Goal: Task Accomplishment & Management: Use online tool/utility

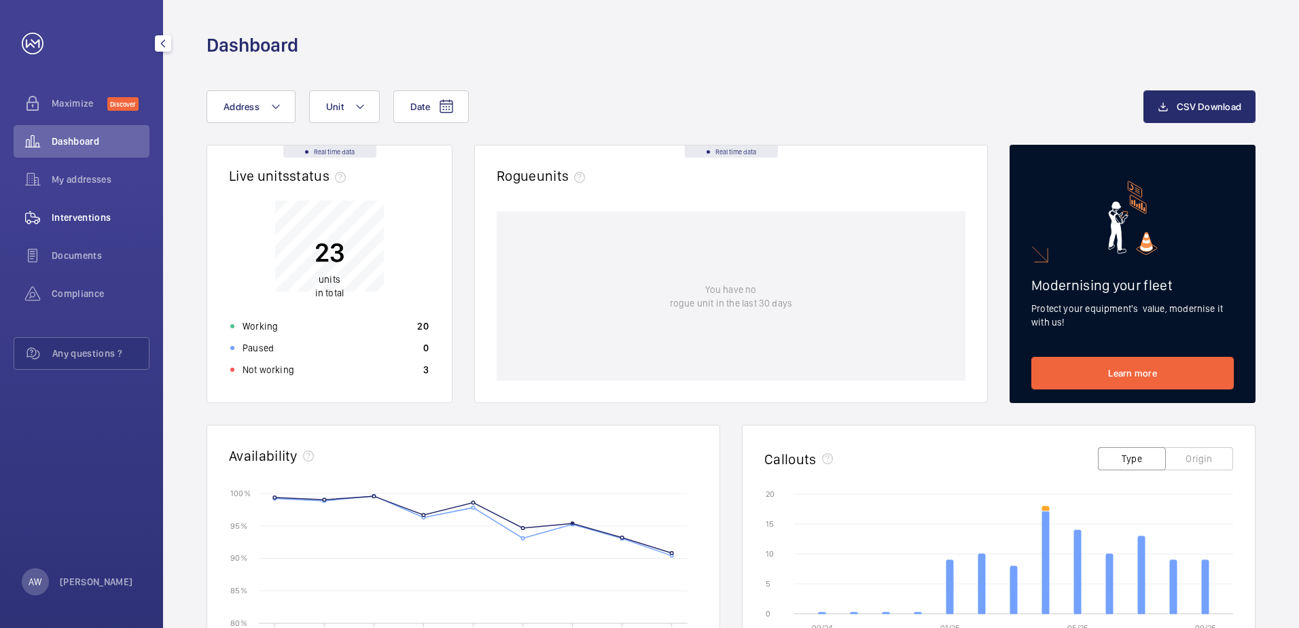
click at [67, 213] on span "Interventions" at bounding box center [101, 218] width 98 height 14
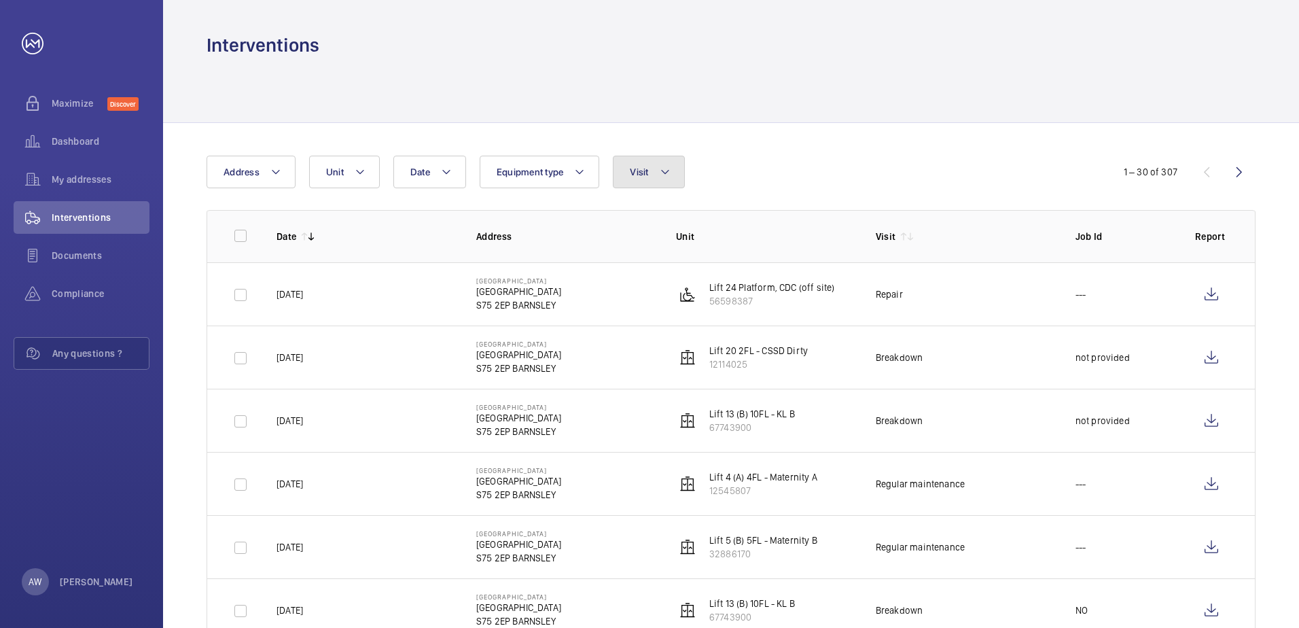
click at [660, 169] on mat-icon at bounding box center [665, 172] width 11 height 16
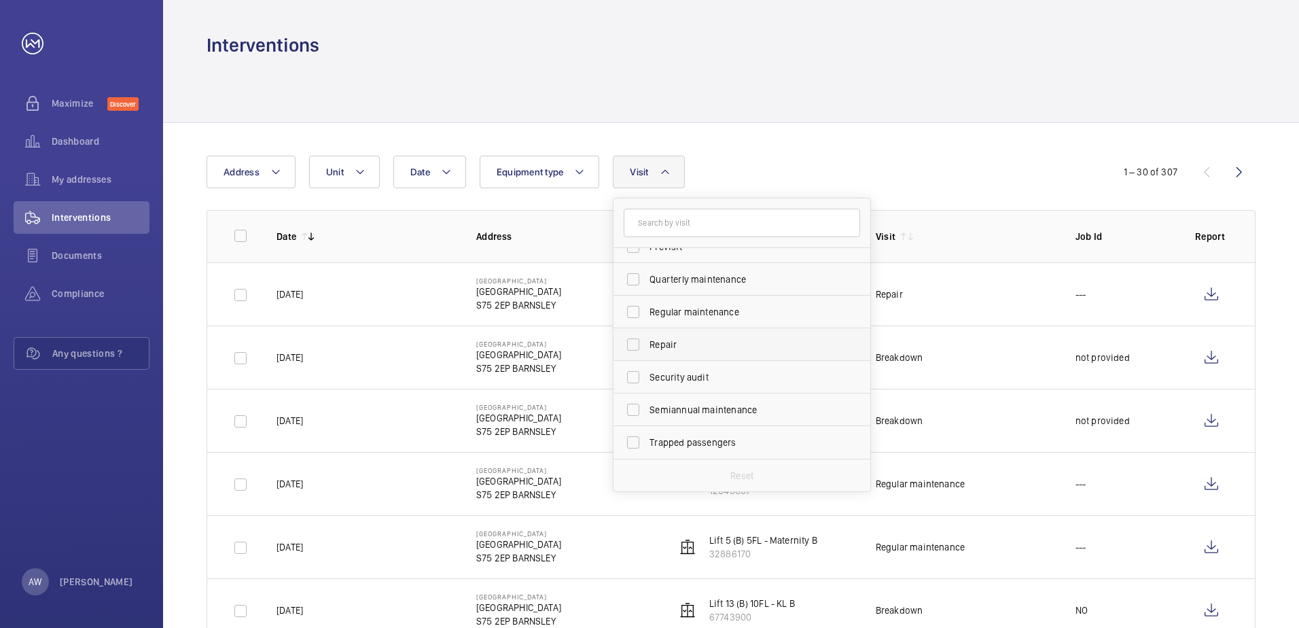
scroll to position [145, 0]
click at [749, 373] on span "Regular maintenance" at bounding box center [742, 380] width 187 height 14
click at [647, 373] on input "Regular maintenance" at bounding box center [633, 379] width 27 height 27
checkbox input "true"
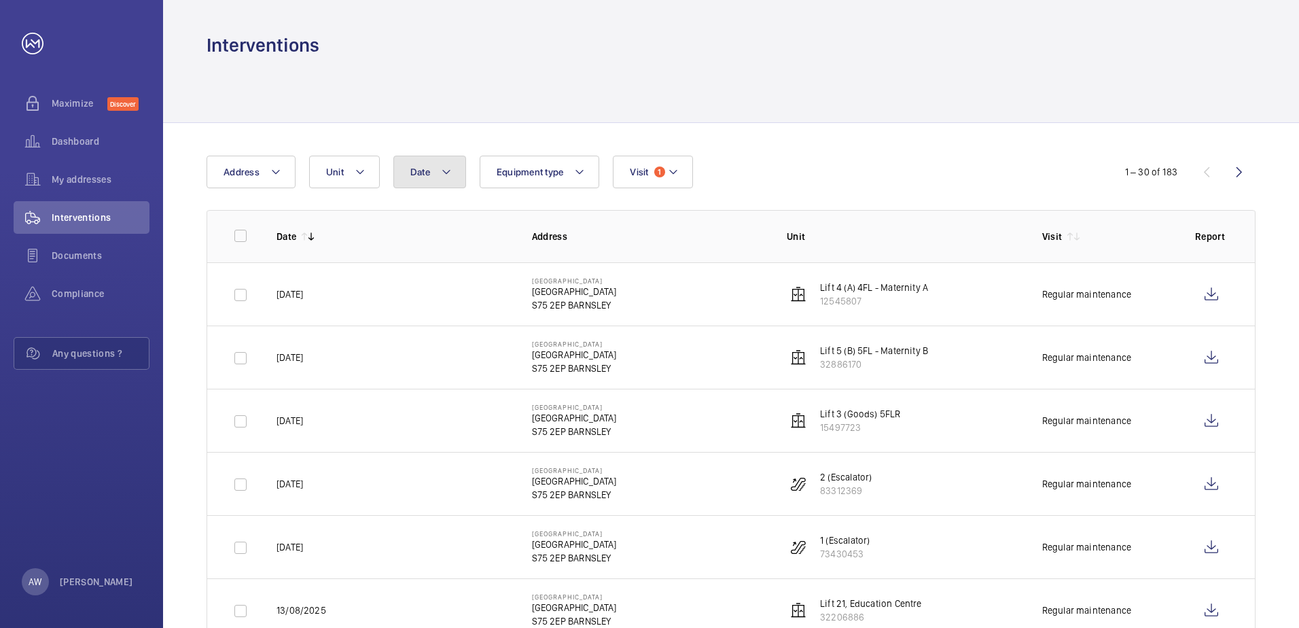
click at [449, 167] on mat-icon at bounding box center [446, 172] width 11 height 16
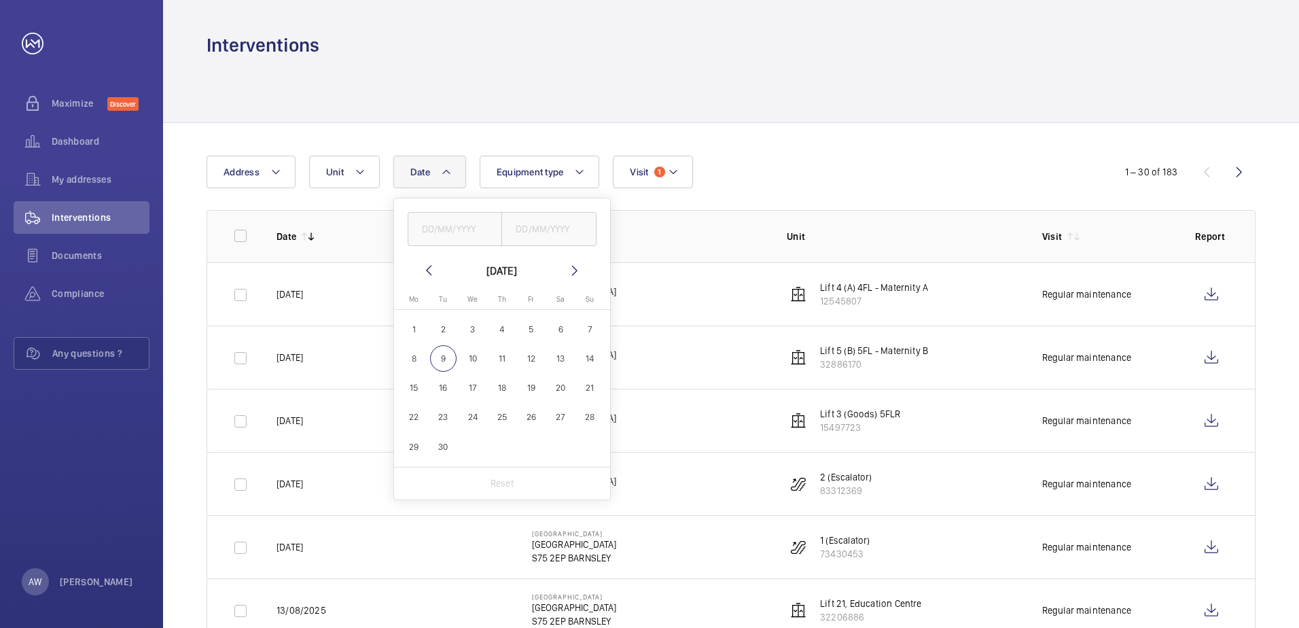
click at [449, 446] on span "30" at bounding box center [443, 446] width 26 height 26
type input "30/09/2025"
click at [722, 212] on th "Address" at bounding box center [637, 236] width 255 height 52
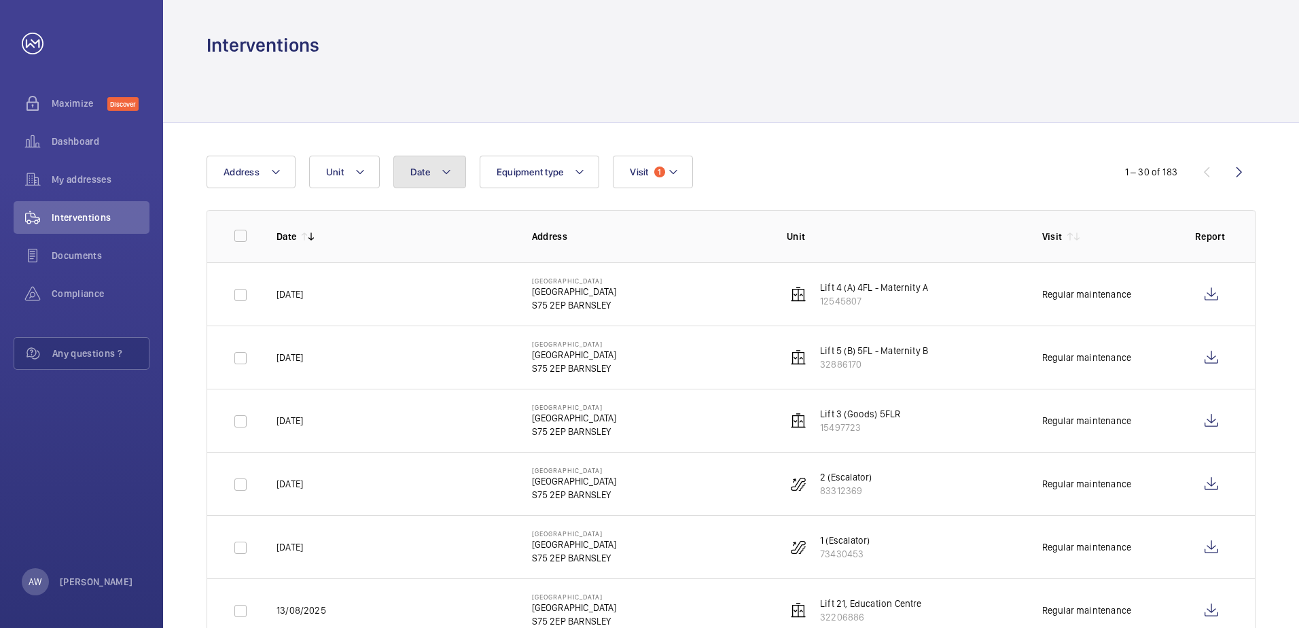
click at [435, 169] on button "Date" at bounding box center [429, 172] width 73 height 33
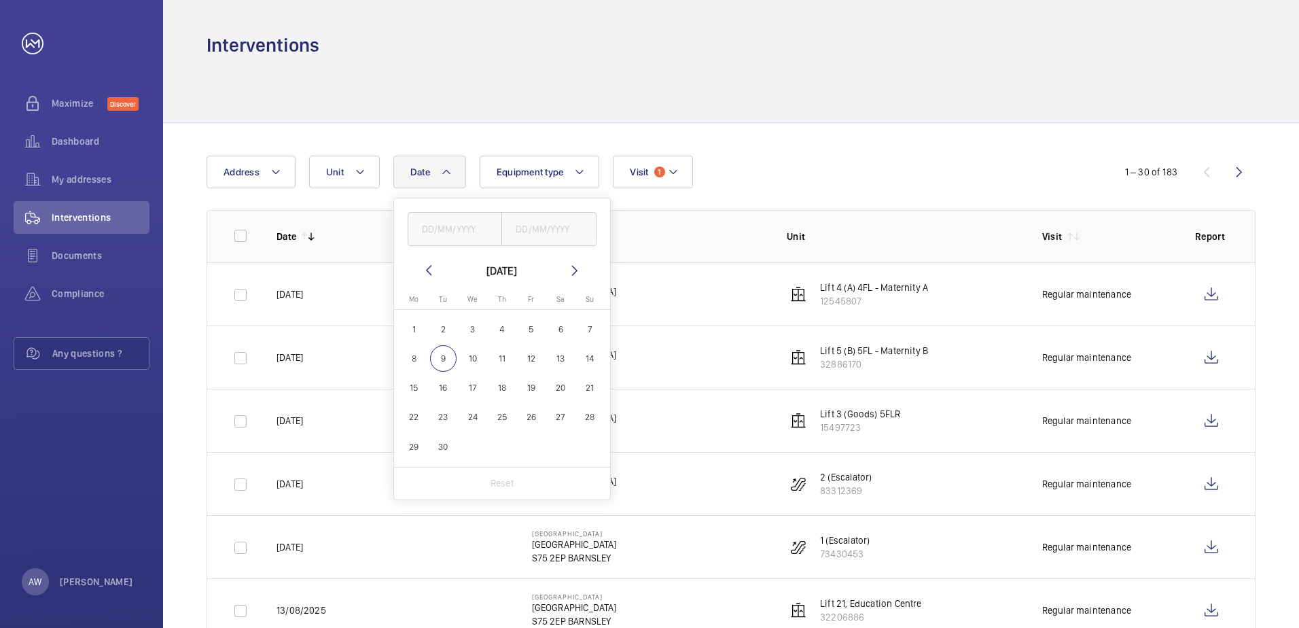
click at [412, 331] on span "1" at bounding box center [414, 329] width 26 height 26
type input "[DATE]"
click at [439, 446] on span "30" at bounding box center [443, 446] width 26 height 26
type input "30/09/2025"
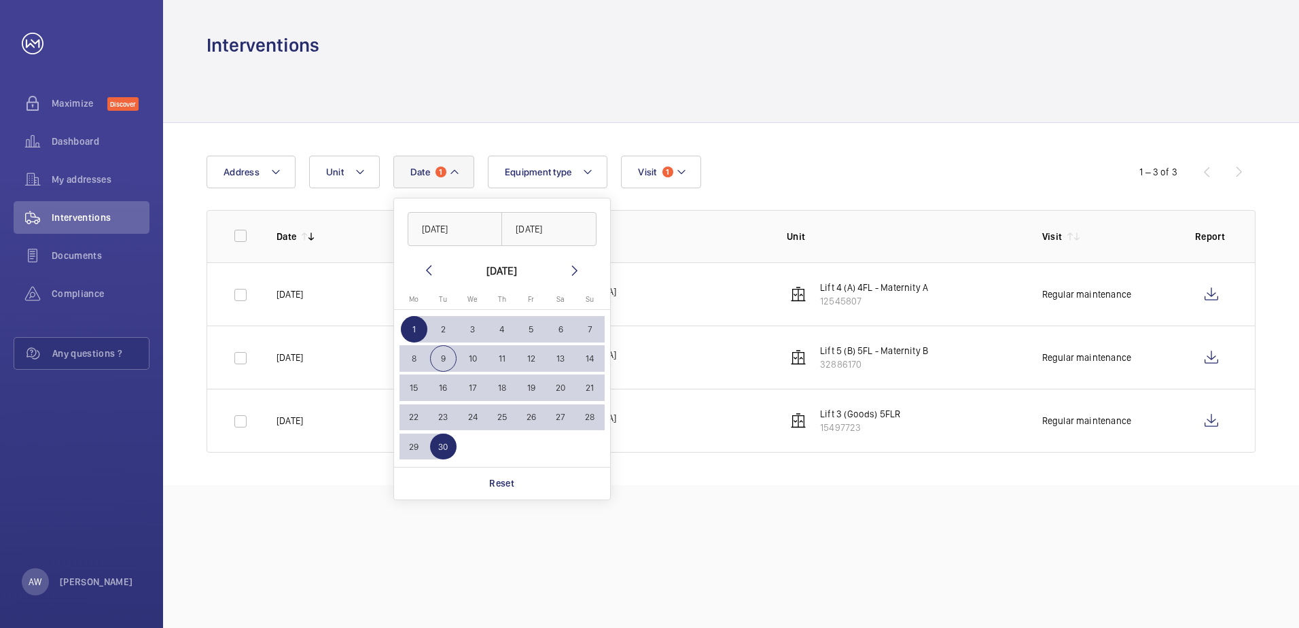
click at [747, 99] on div at bounding box center [731, 90] width 1049 height 65
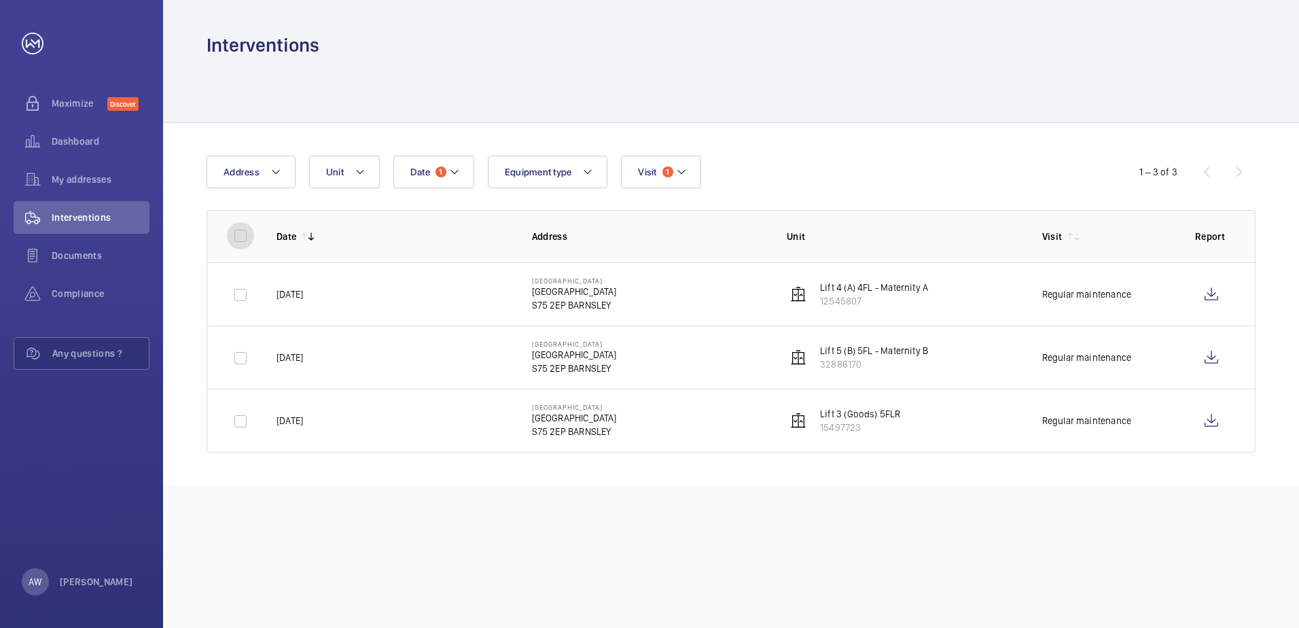
click at [239, 237] on input "checkbox" at bounding box center [240, 235] width 27 height 27
checkbox input "true"
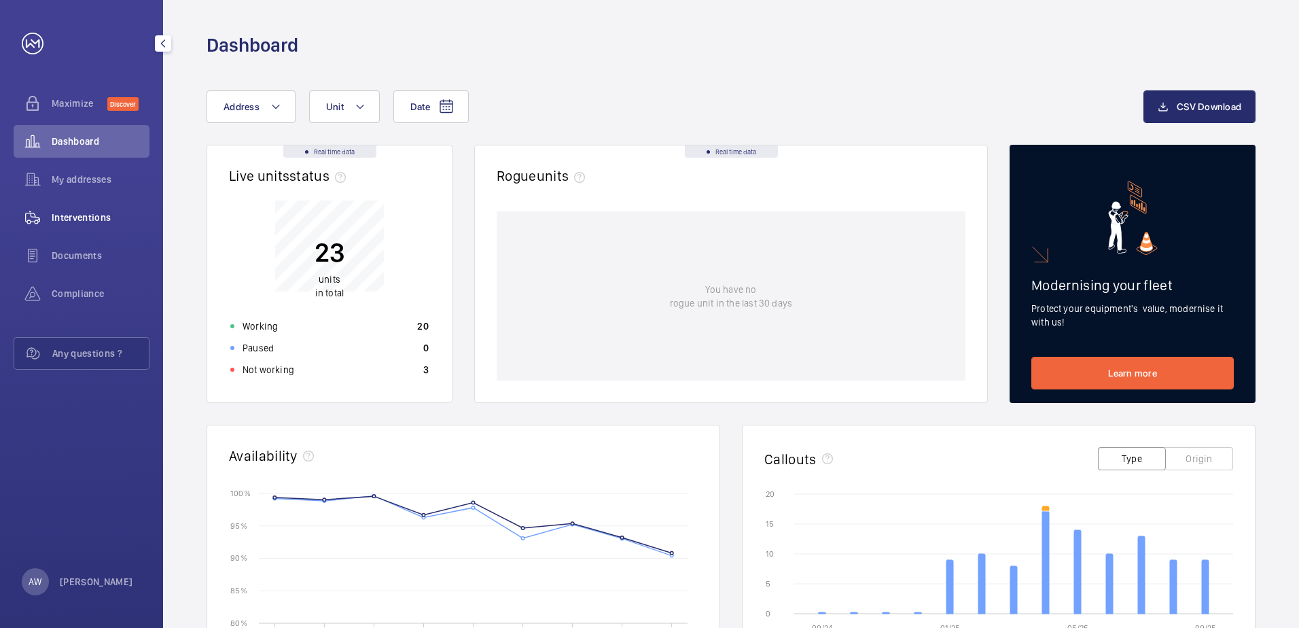
click at [105, 210] on div "Interventions" at bounding box center [82, 217] width 136 height 33
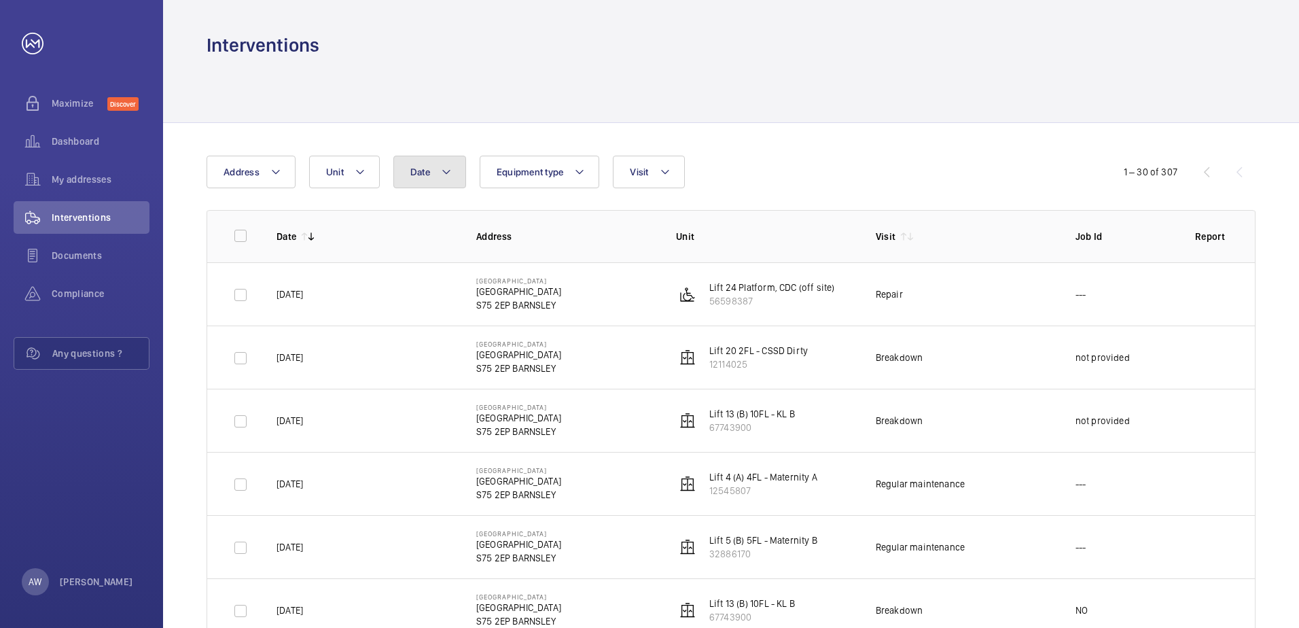
click at [439, 174] on button "Date" at bounding box center [429, 172] width 73 height 33
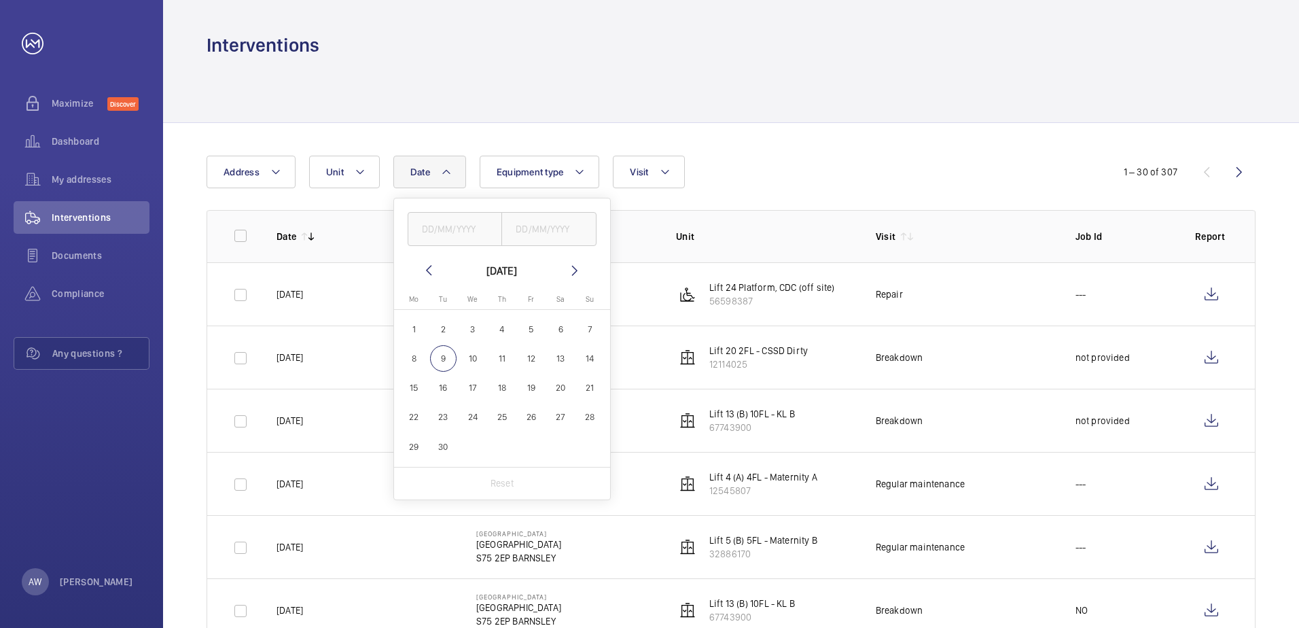
click at [610, 113] on div at bounding box center [731, 90] width 1049 height 65
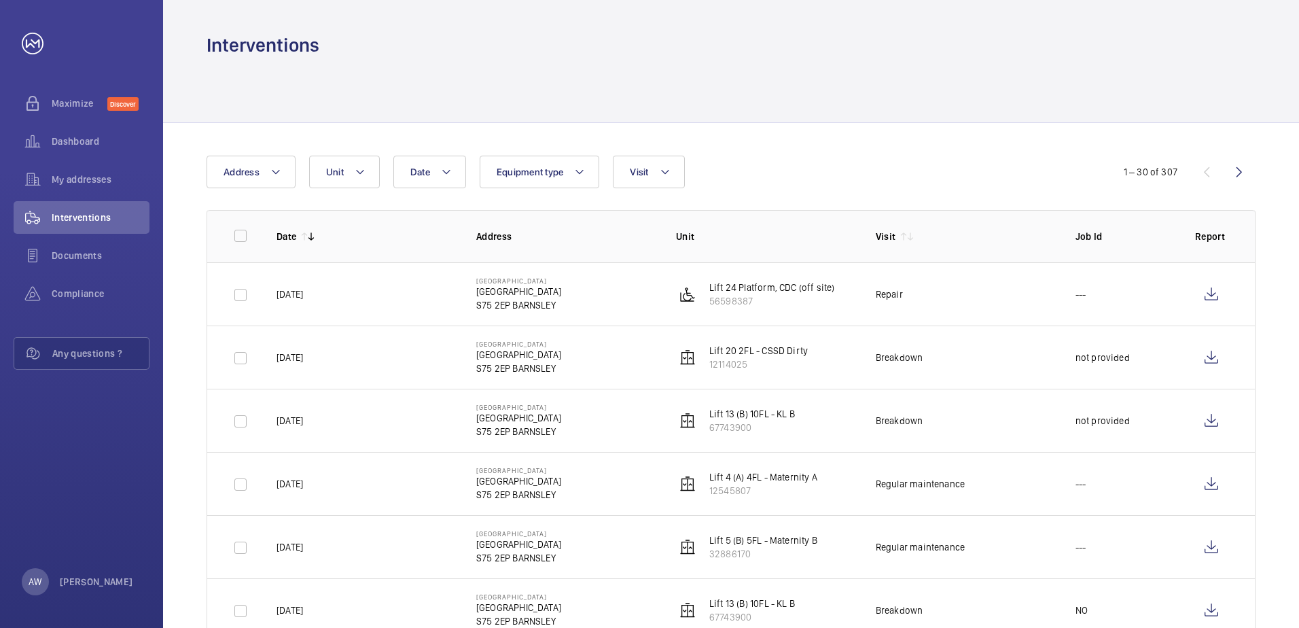
click at [1085, 46] on div "Interventions" at bounding box center [731, 45] width 1049 height 25
